Goal: Task Accomplishment & Management: Use online tool/utility

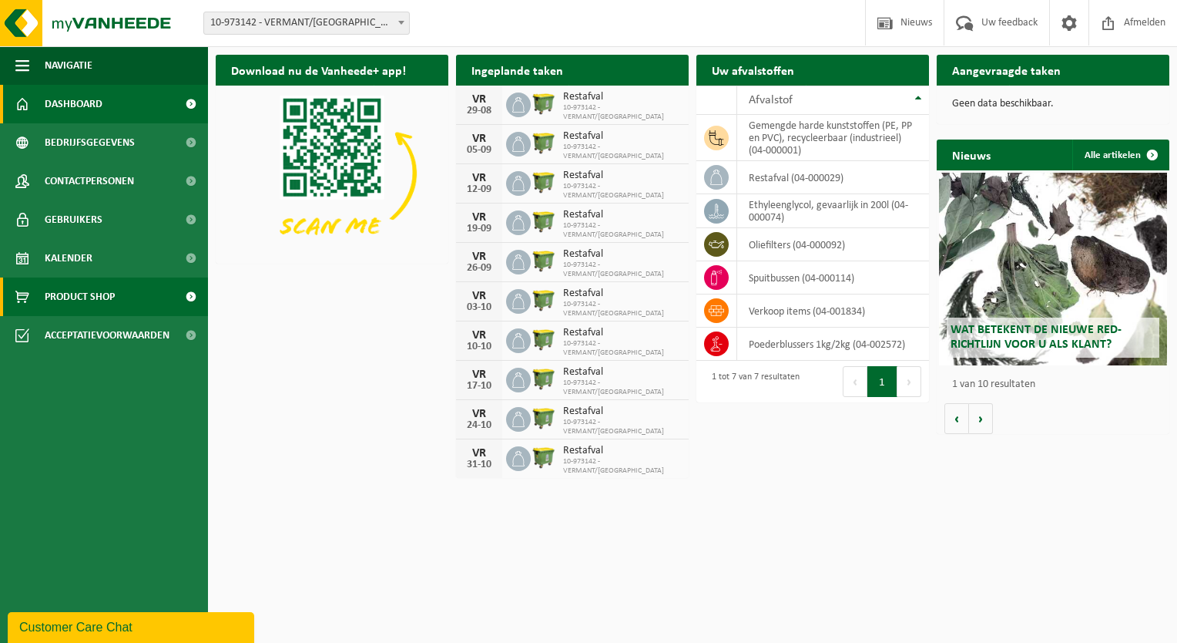
click at [116, 288] on link "Product Shop" at bounding box center [104, 296] width 208 height 39
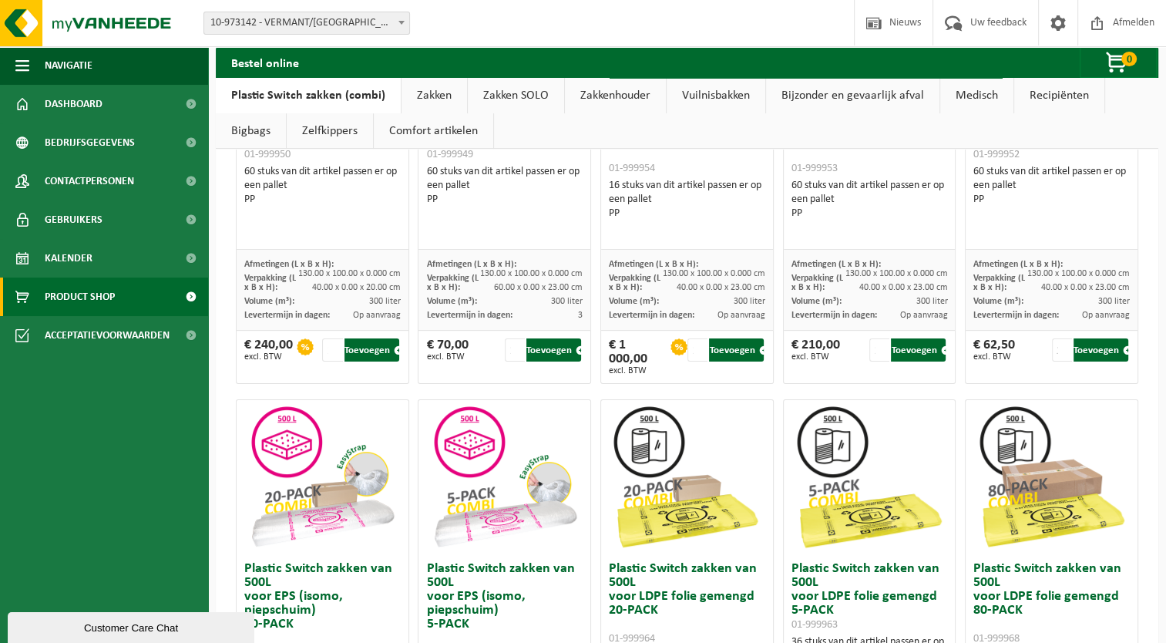
scroll to position [308, 0]
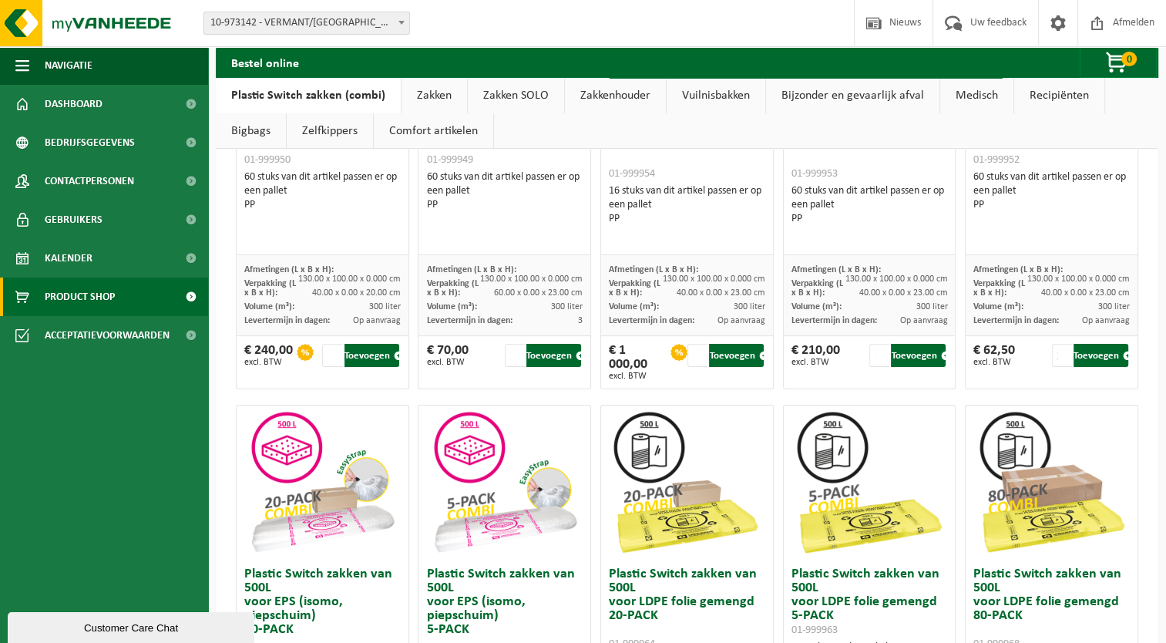
drag, startPoint x: 432, startPoint y: 92, endPoint x: 467, endPoint y: 153, distance: 70.7
click at [432, 92] on link "Zakken" at bounding box center [433, 95] width 65 height 35
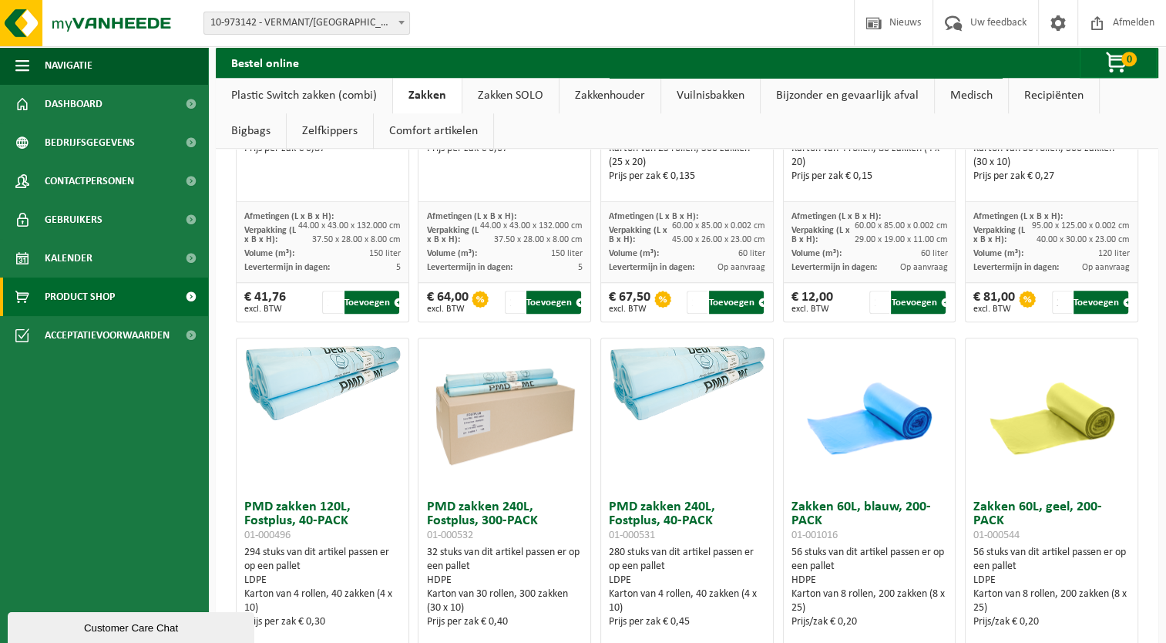
scroll to position [1233, 0]
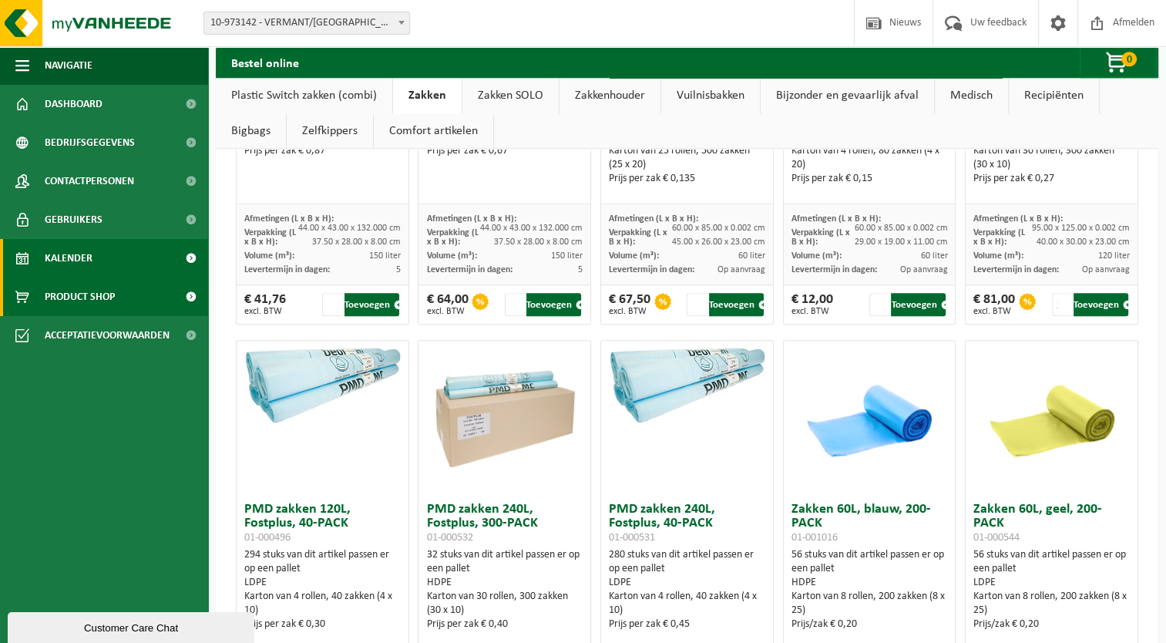
click at [77, 250] on span "Kalender" at bounding box center [69, 258] width 48 height 39
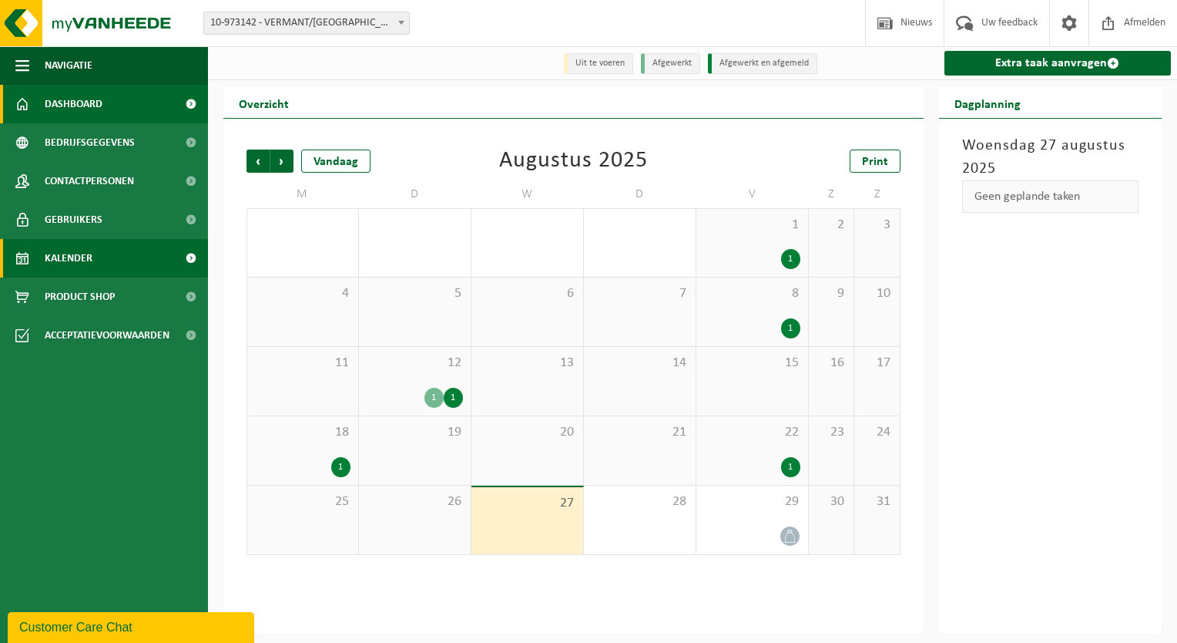
click at [74, 106] on span "Dashboard" at bounding box center [74, 104] width 58 height 39
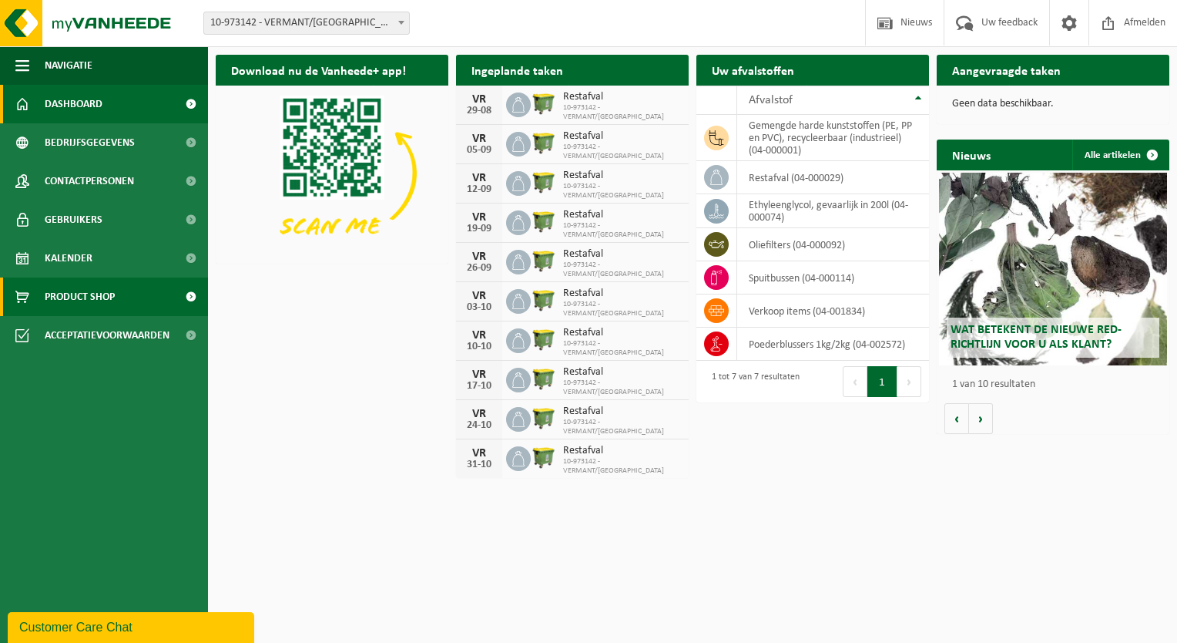
click at [83, 304] on span "Product Shop" at bounding box center [80, 296] width 70 height 39
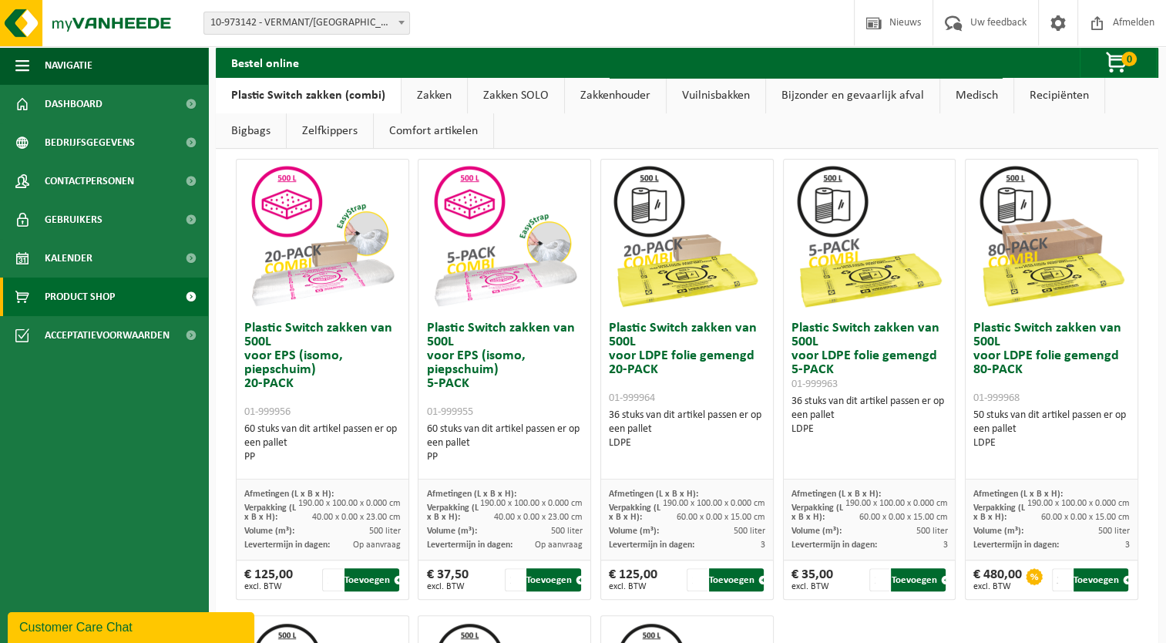
scroll to position [539, 0]
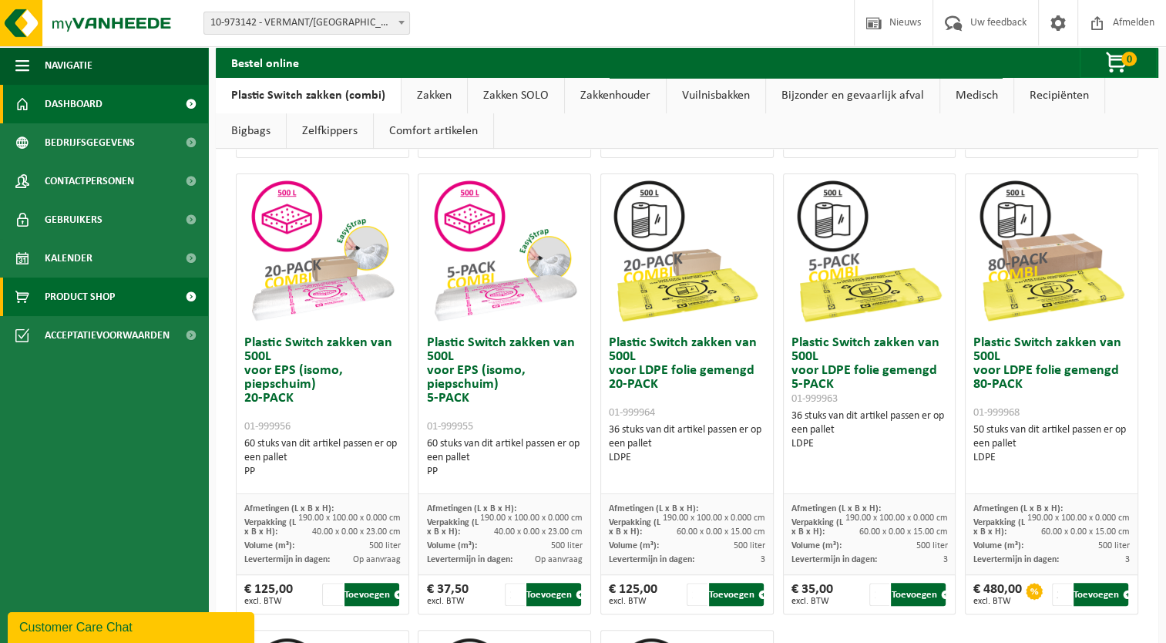
click at [69, 99] on span "Dashboard" at bounding box center [74, 104] width 58 height 39
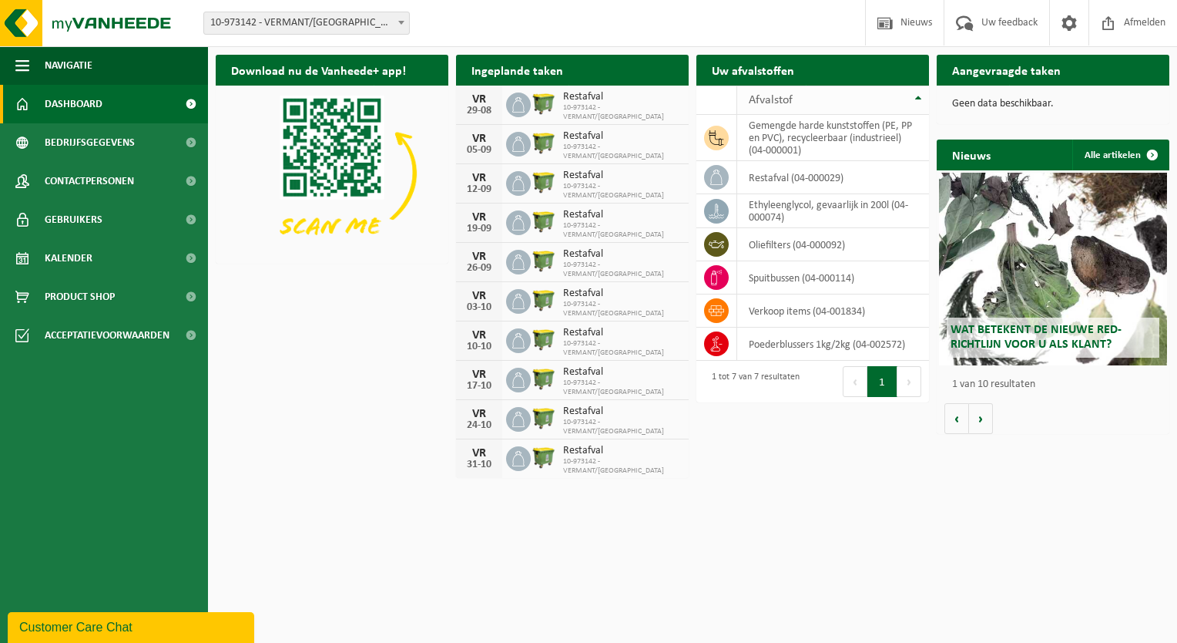
click at [918, 97] on th "Afvalstof" at bounding box center [833, 100] width 192 height 29
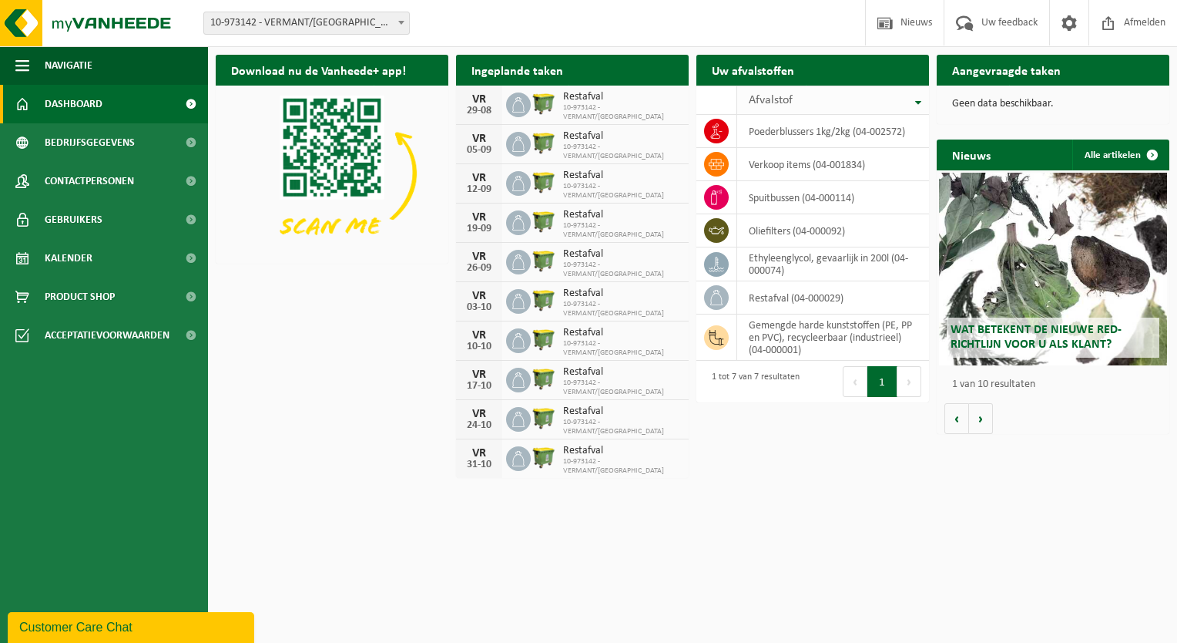
click at [918, 97] on th "Afvalstof" at bounding box center [833, 100] width 192 height 29
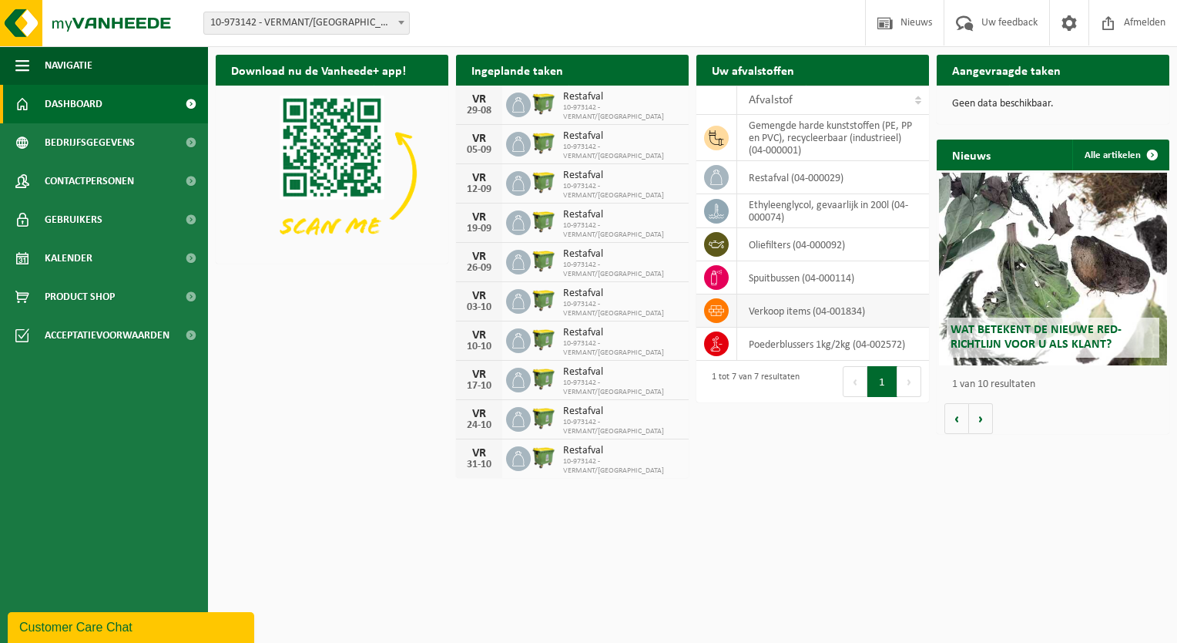
click at [794, 312] on td "verkoop items (04-001834)" at bounding box center [833, 310] width 192 height 33
click at [919, 97] on th "Afvalstof" at bounding box center [833, 100] width 192 height 29
click at [915, 99] on th "Afvalstof" at bounding box center [833, 100] width 192 height 29
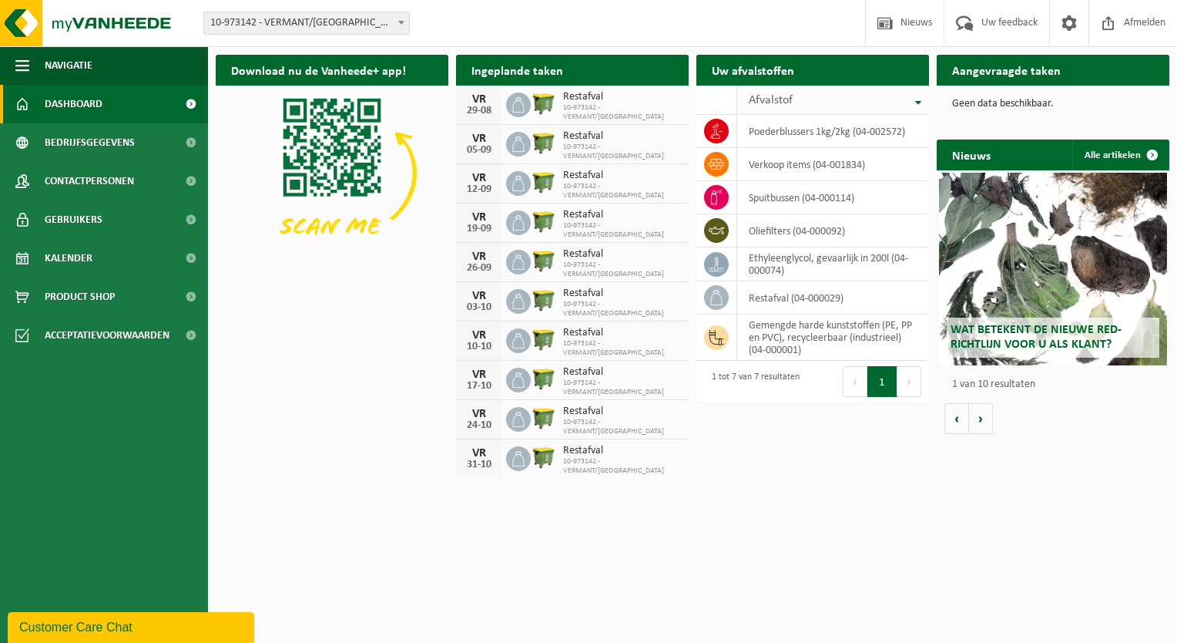
click at [916, 101] on th "Afvalstof" at bounding box center [833, 100] width 192 height 29
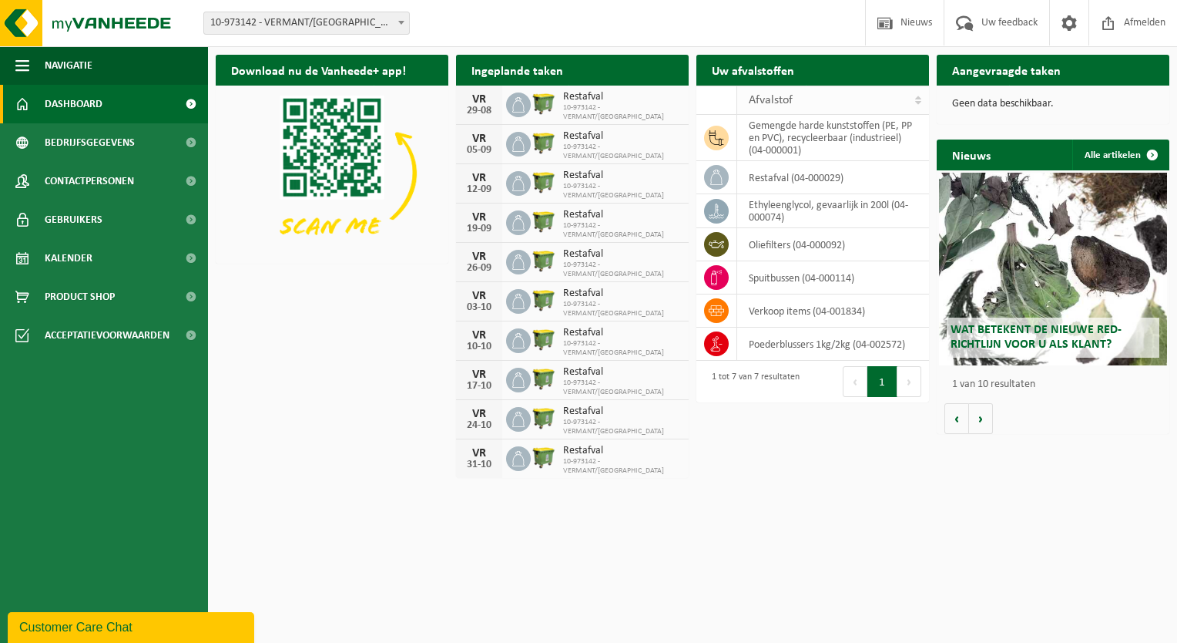
click at [918, 100] on th "Afvalstof" at bounding box center [833, 100] width 192 height 29
click at [918, 95] on th "Afvalstof" at bounding box center [833, 100] width 192 height 29
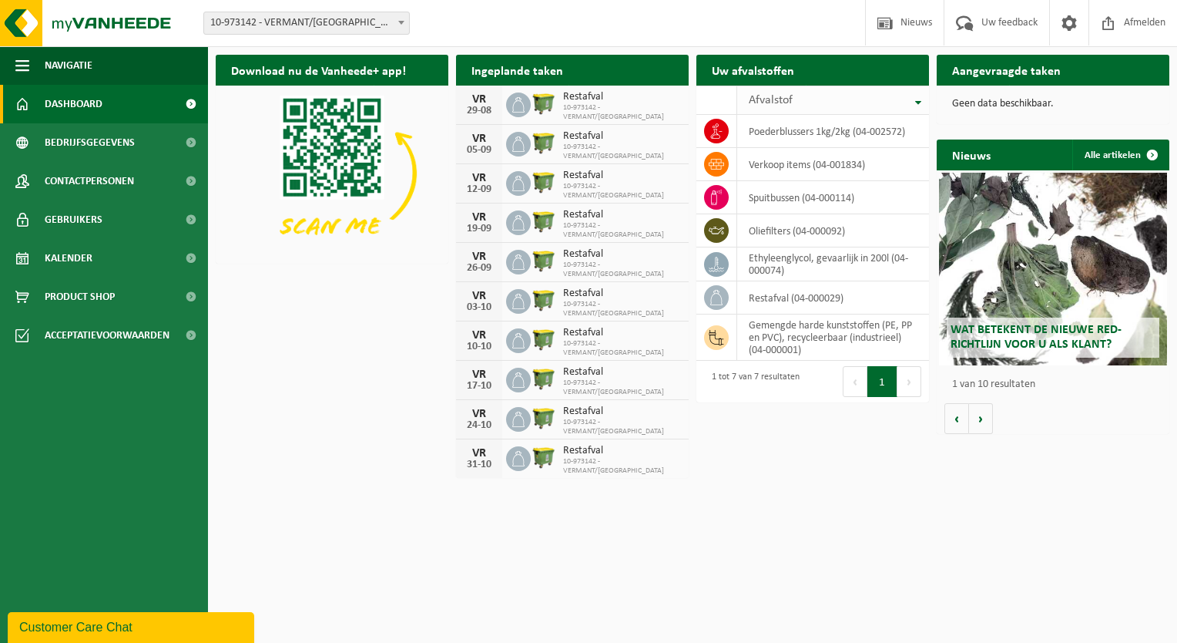
click at [918, 100] on th "Afvalstof" at bounding box center [833, 100] width 192 height 29
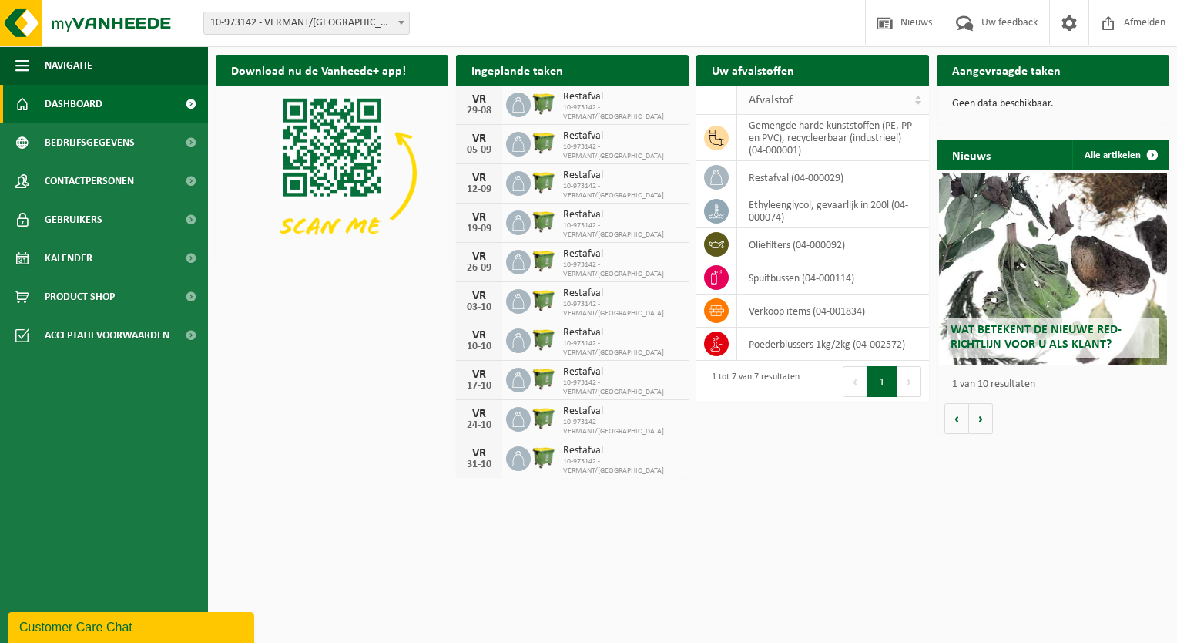
click at [918, 100] on th "Afvalstof" at bounding box center [833, 100] width 192 height 29
click at [18, 58] on span "button" at bounding box center [22, 65] width 14 height 39
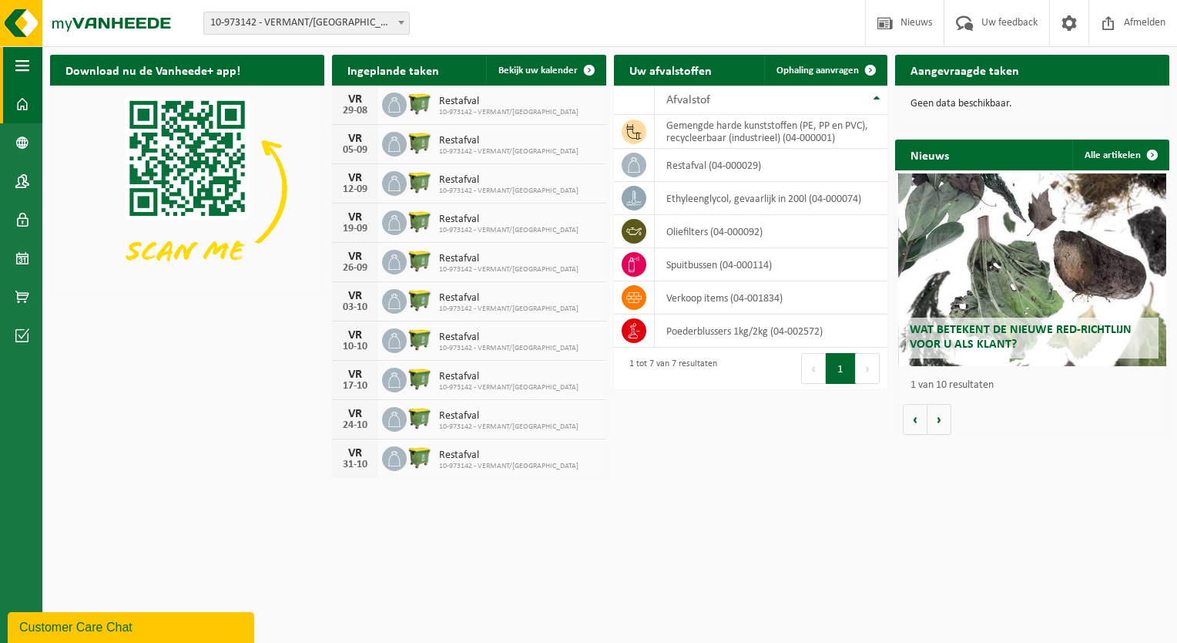
click at [18, 60] on span "button" at bounding box center [22, 65] width 14 height 39
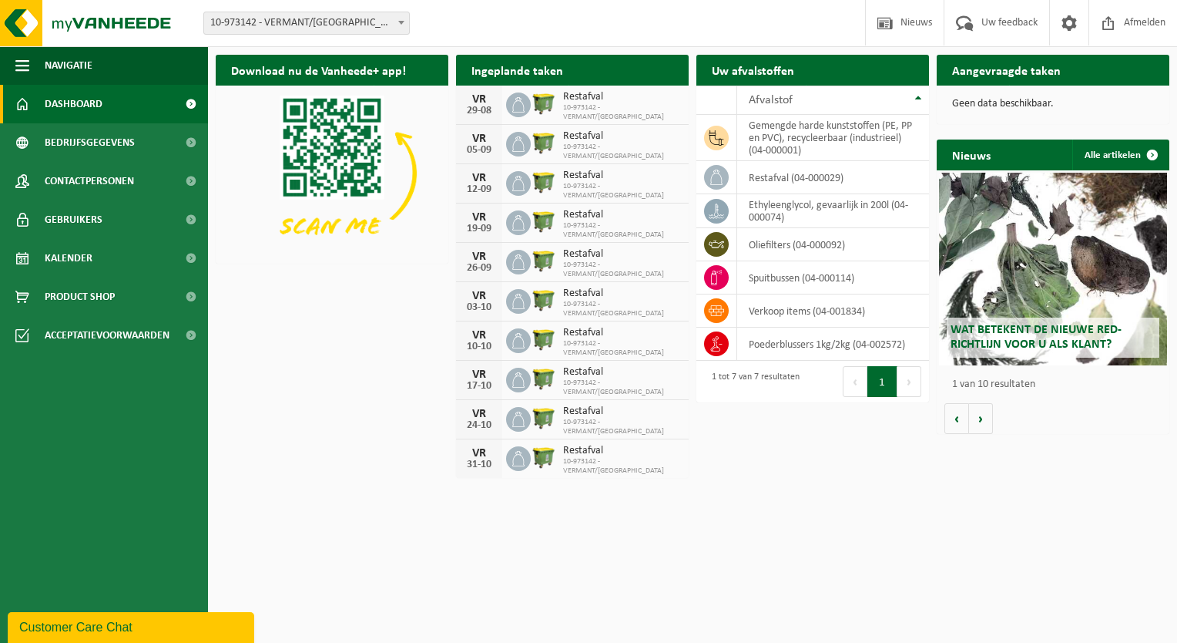
click at [1017, 69] on h2 "Aangevraagde taken" at bounding box center [1006, 70] width 139 height 30
click at [69, 307] on span "Product Shop" at bounding box center [80, 296] width 70 height 39
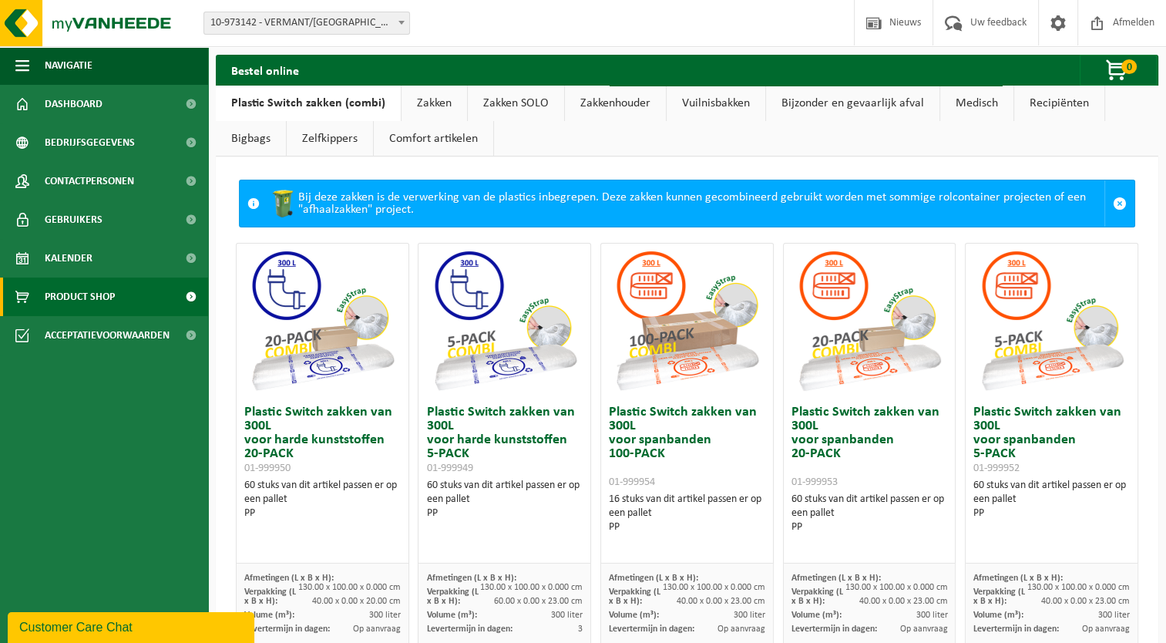
click at [439, 139] on link "Comfort artikelen" at bounding box center [433, 138] width 119 height 35
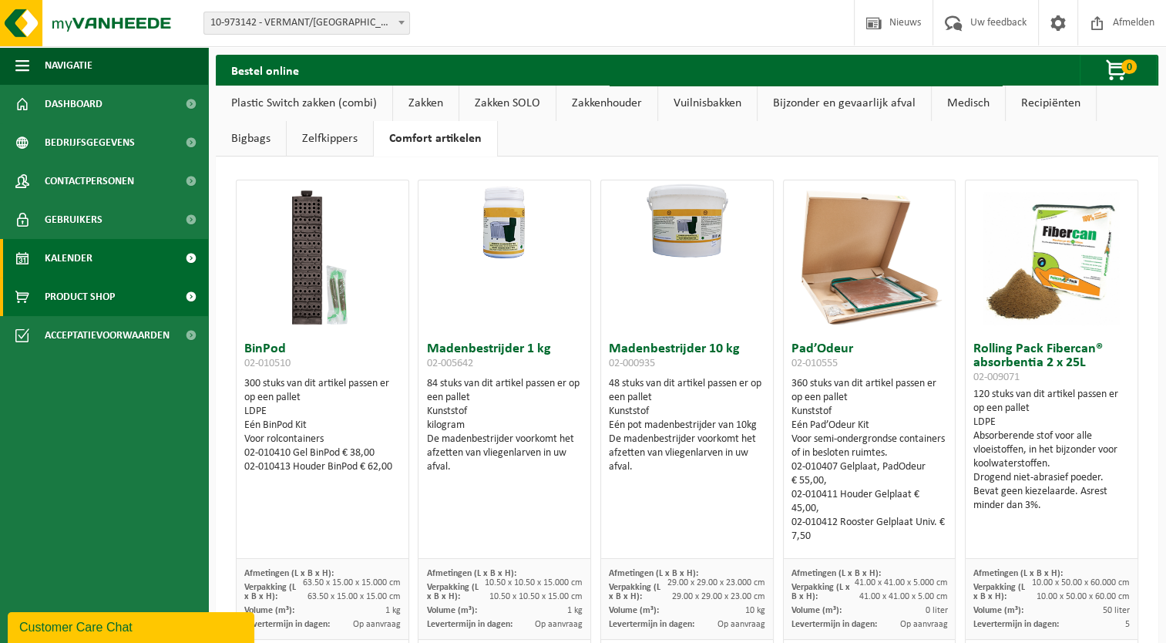
click at [60, 267] on span "Kalender" at bounding box center [69, 258] width 48 height 39
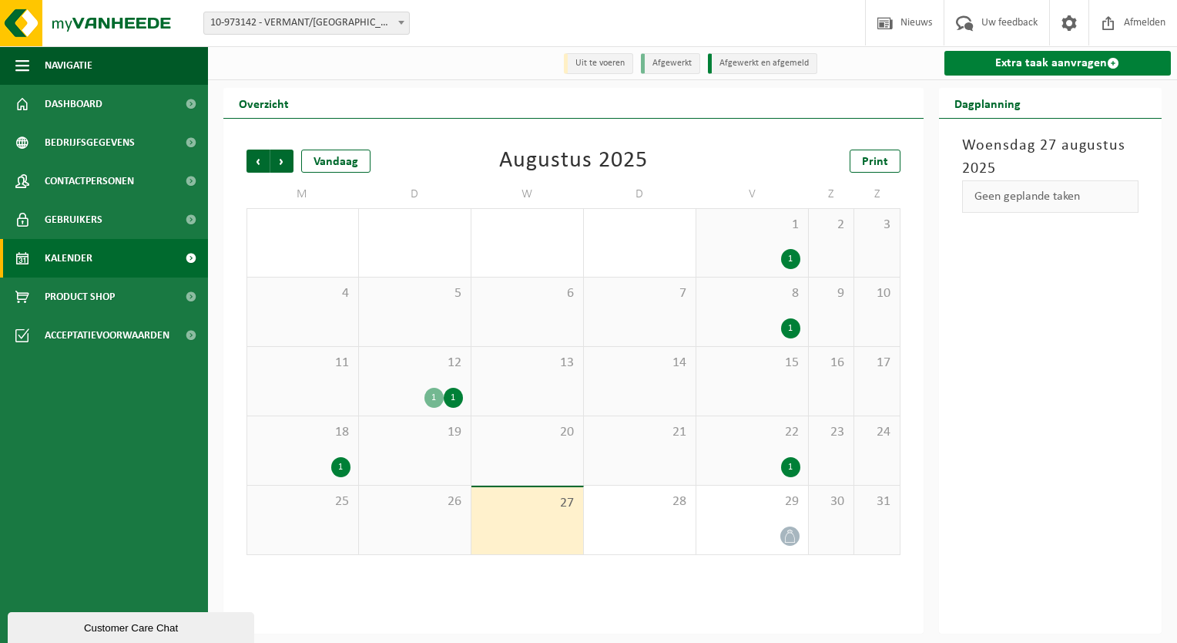
click at [1045, 64] on link "Extra taak aanvragen" at bounding box center [1058, 63] width 227 height 25
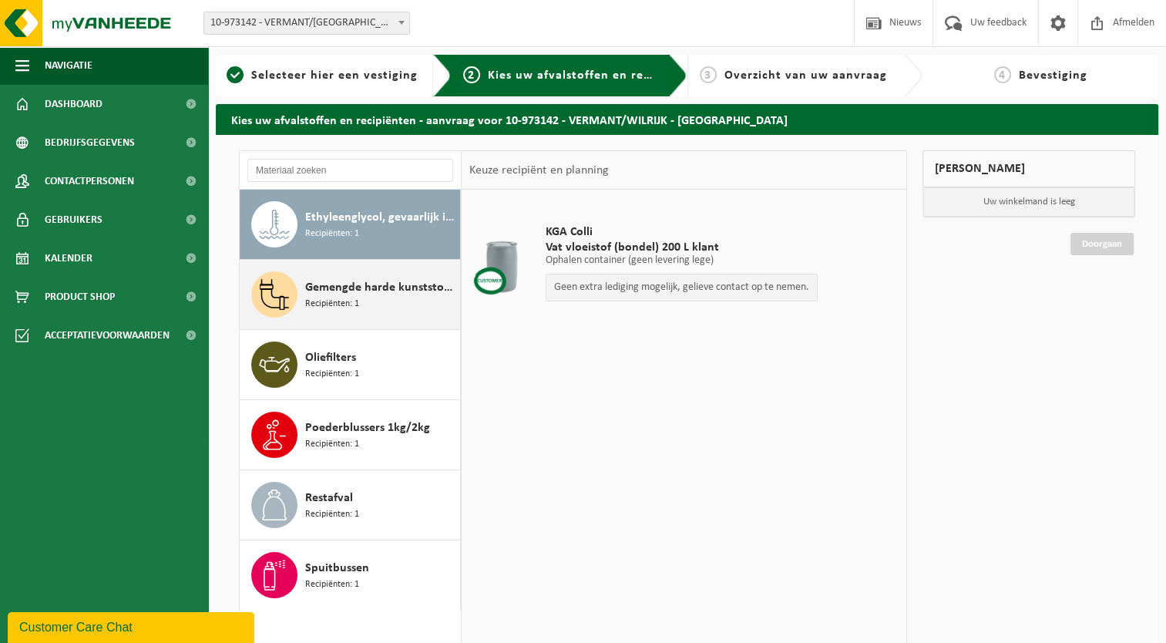
click at [335, 301] on span "Recipiënten: 1" at bounding box center [332, 304] width 54 height 15
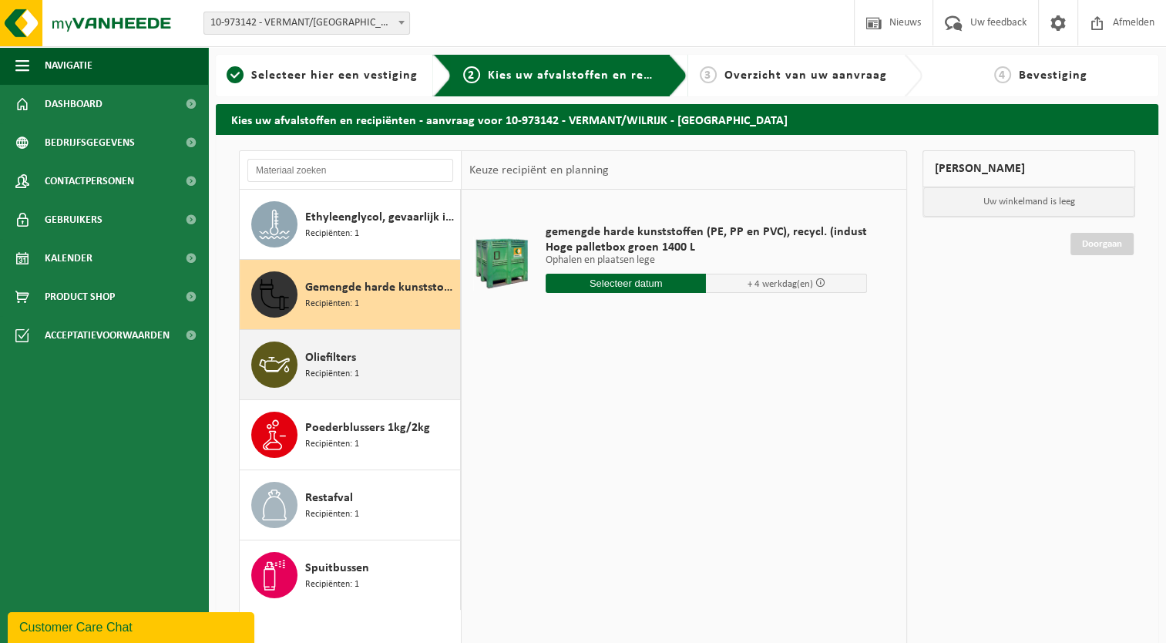
click at [330, 364] on span "Oliefilters" at bounding box center [330, 357] width 51 height 18
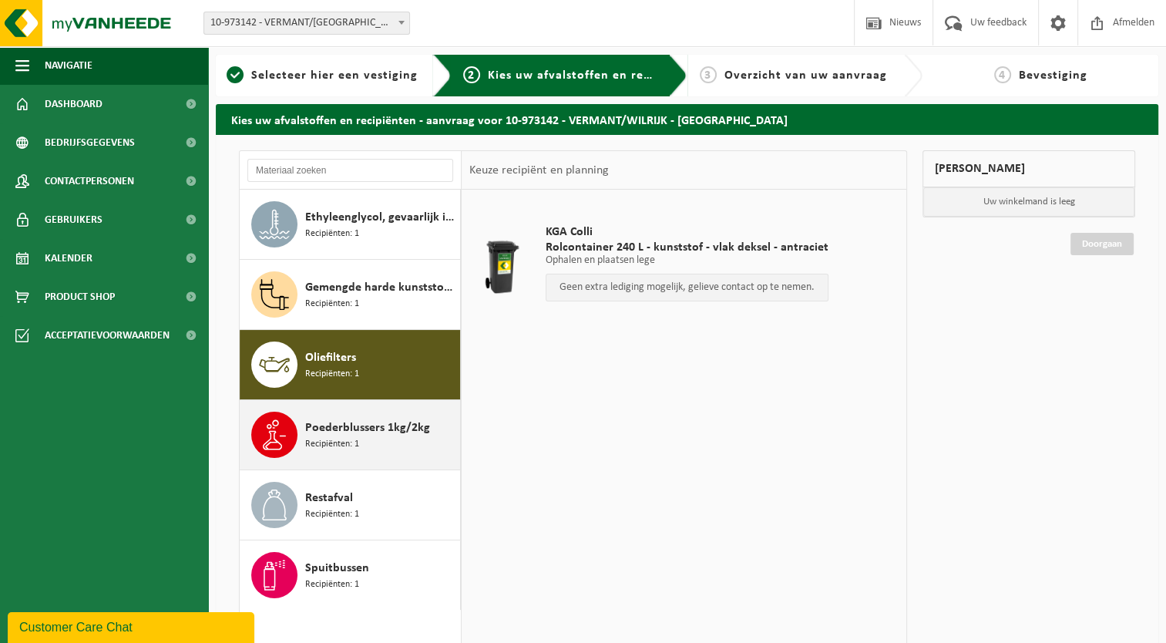
click at [325, 433] on span "Poederblussers 1kg/2kg" at bounding box center [367, 427] width 125 height 18
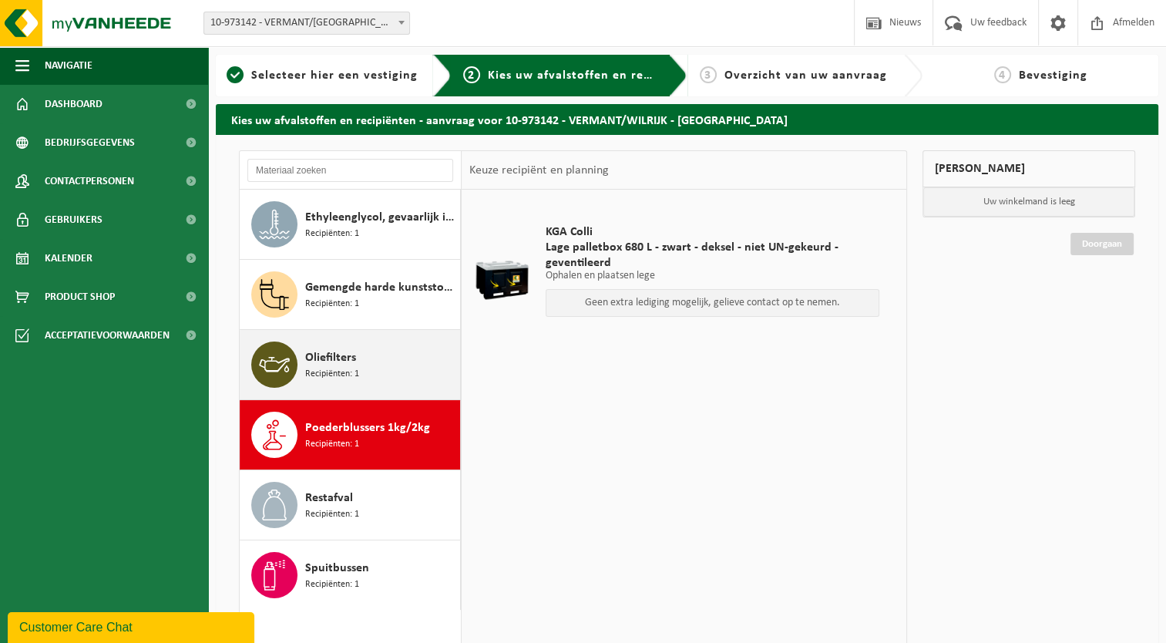
click at [330, 374] on span "Recipiënten: 1" at bounding box center [332, 374] width 54 height 15
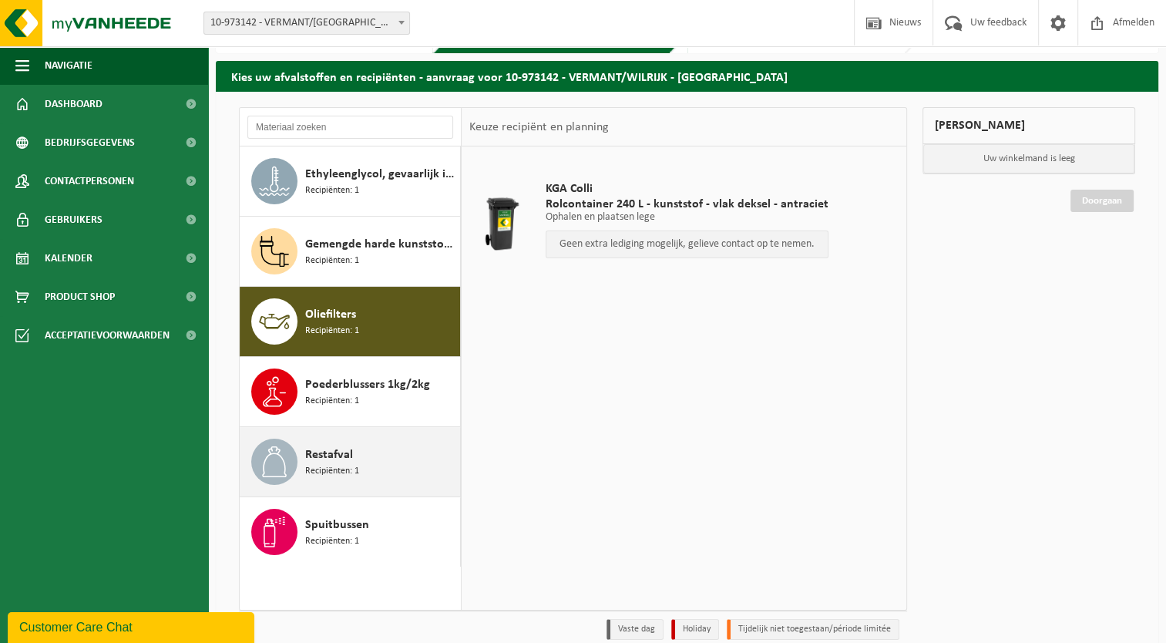
scroll to position [77, 0]
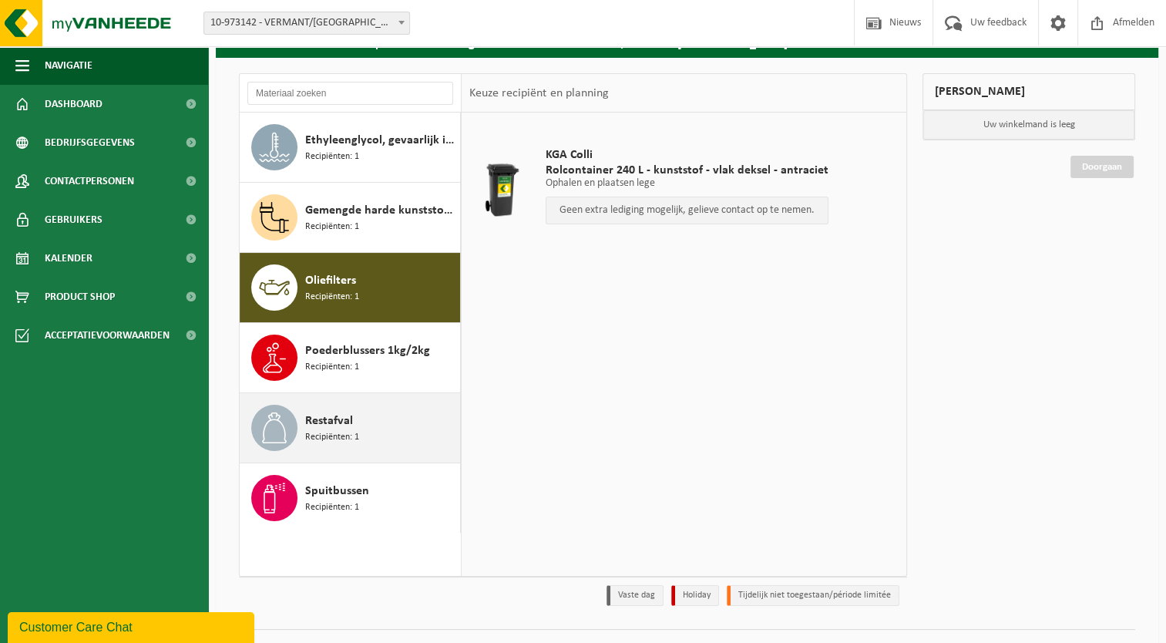
click at [330, 417] on span "Restafval" at bounding box center [329, 420] width 48 height 18
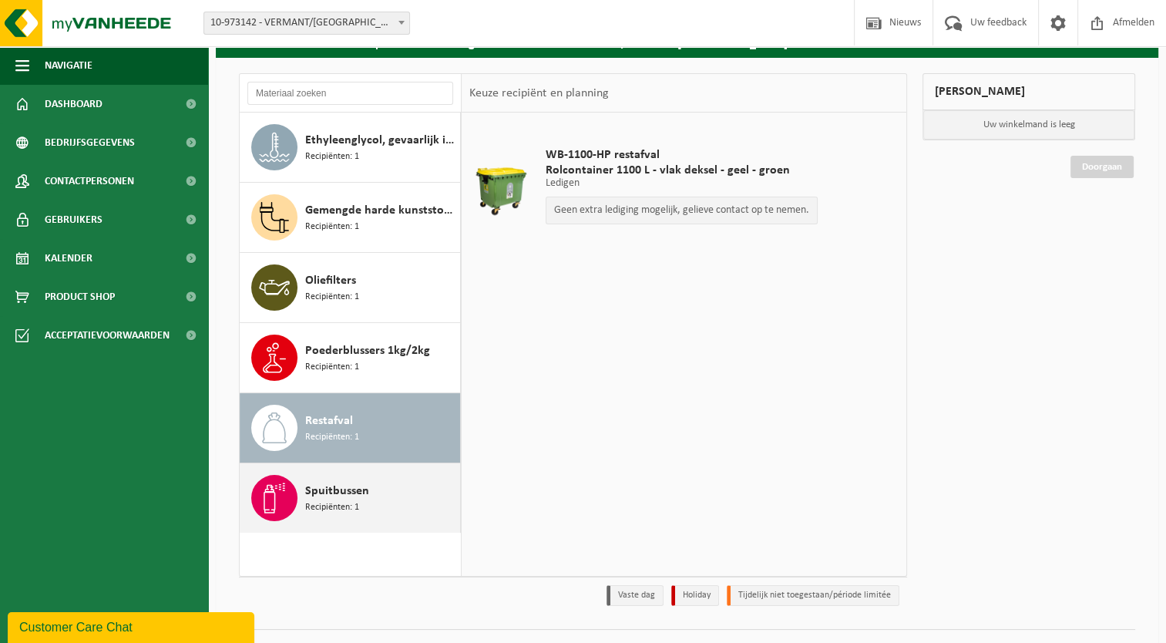
click at [333, 487] on span "Spuitbussen" at bounding box center [337, 491] width 64 height 18
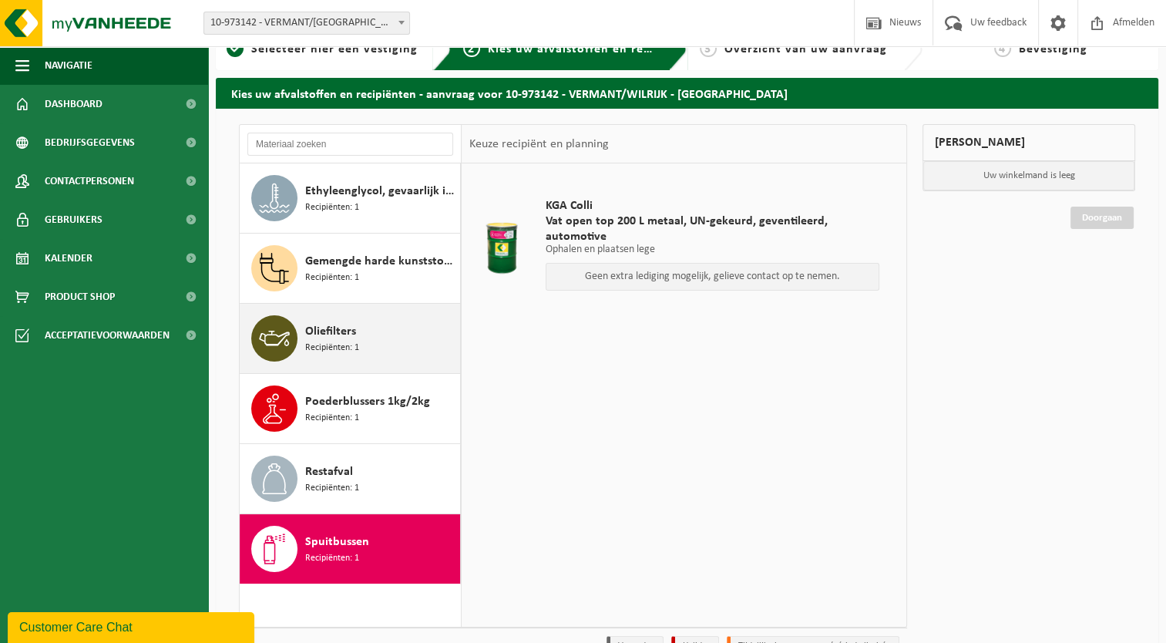
scroll to position [0, 0]
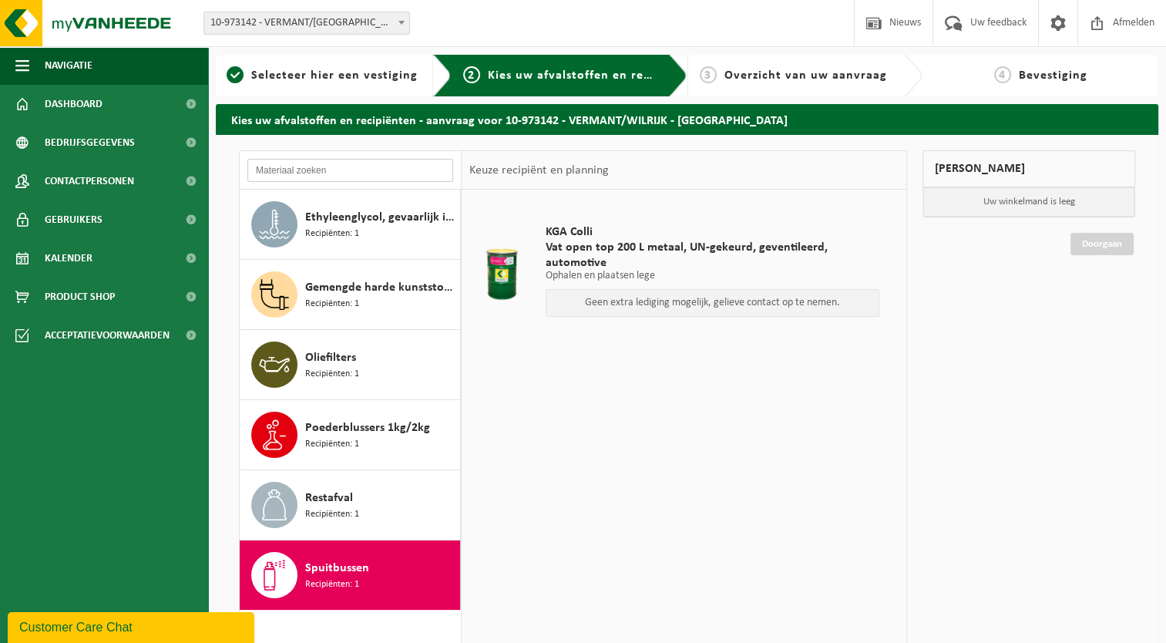
click at [321, 173] on input "text" at bounding box center [350, 170] width 206 height 23
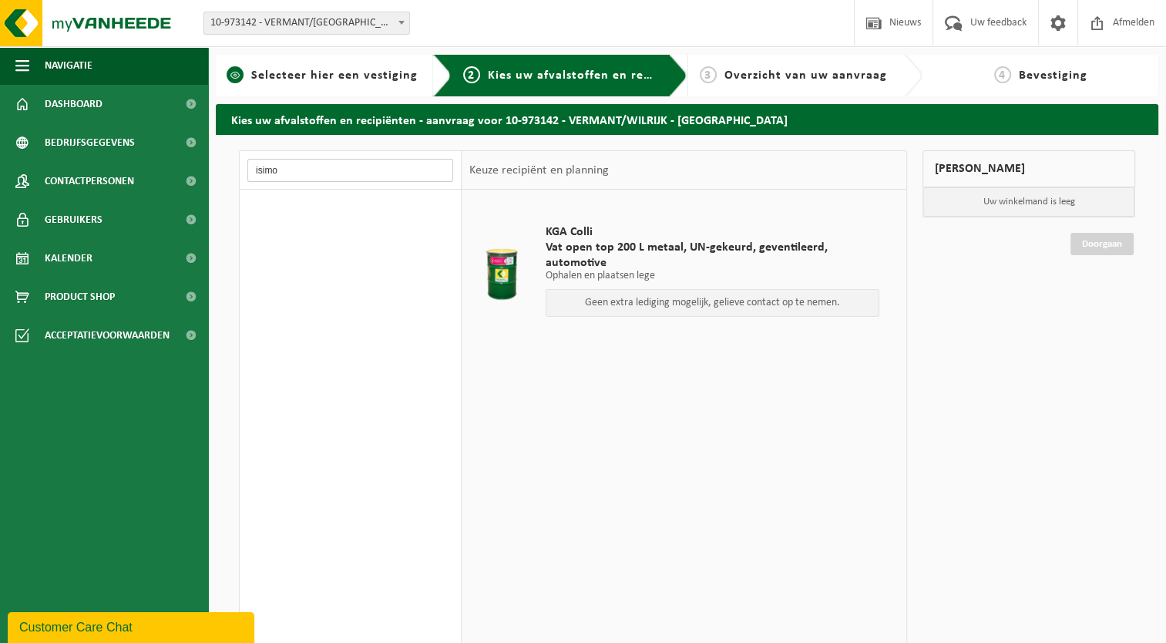
type input "isimo"
click at [314, 75] on span "Selecteer hier een vestiging" at bounding box center [334, 75] width 166 height 12
